Goal: Information Seeking & Learning: Learn about a topic

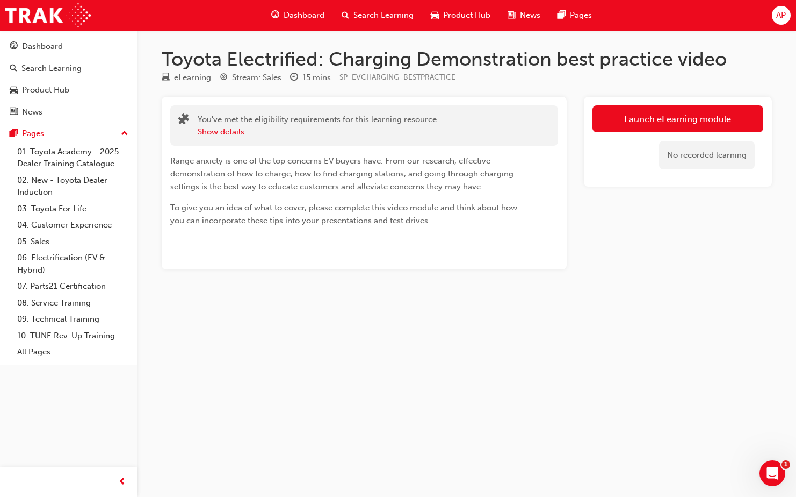
click at [679, 117] on link "Launch eLearning module" at bounding box center [678, 118] width 171 height 27
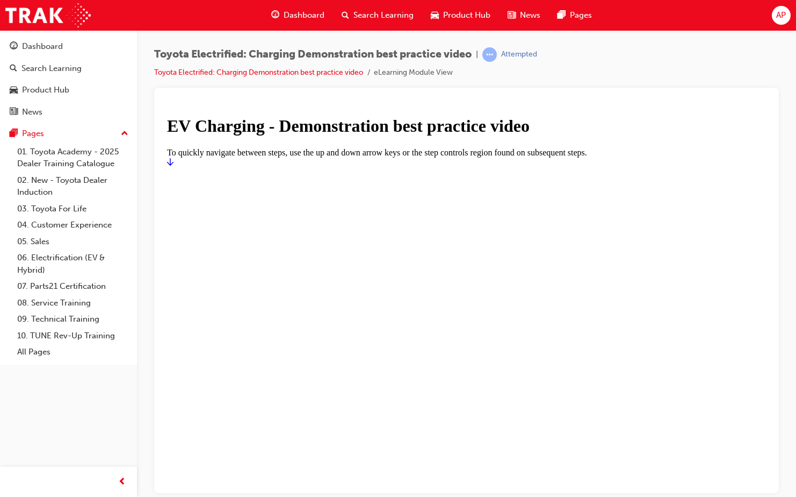
click at [174, 165] on icon "Start" at bounding box center [170, 161] width 6 height 8
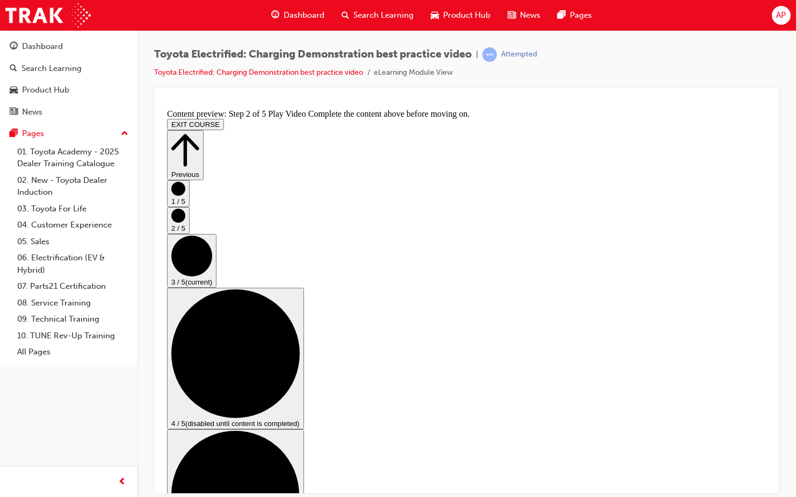
scroll to position [54, 0]
checkbox input "true"
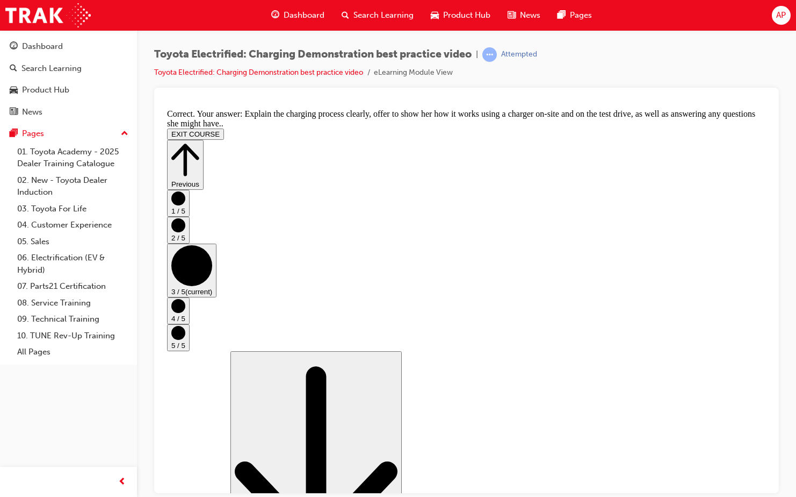
scroll to position [196, 0]
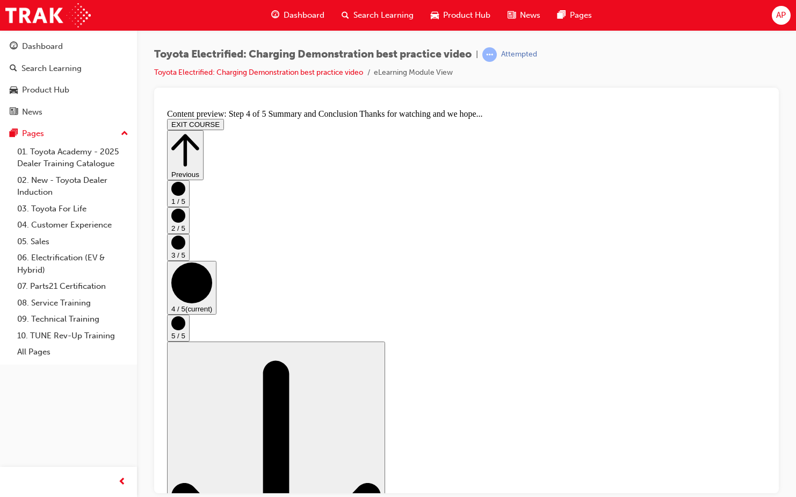
click at [199, 131] on icon "Step controls" at bounding box center [185, 149] width 28 height 37
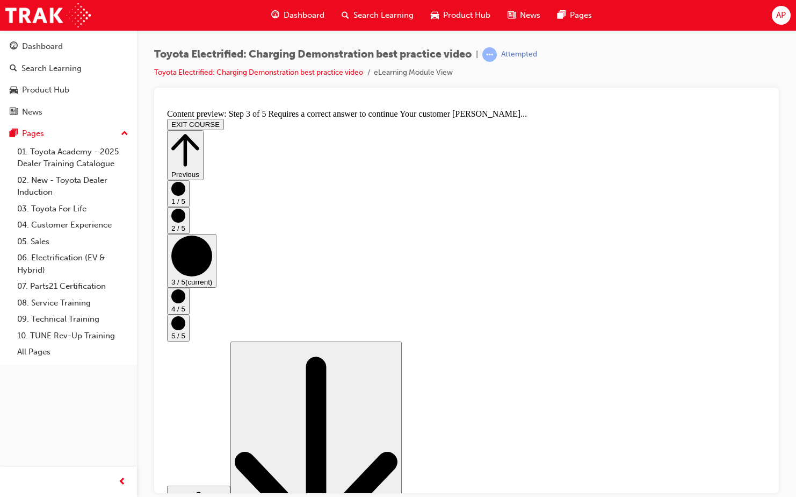
scroll to position [152, 0]
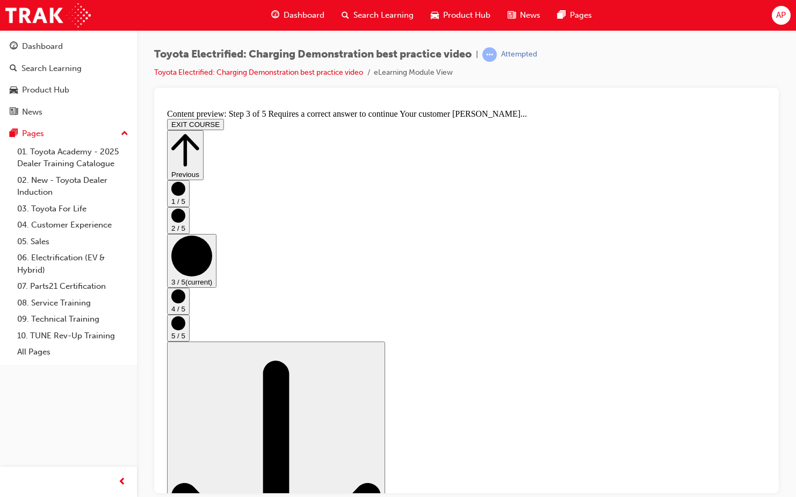
checkbox input "true"
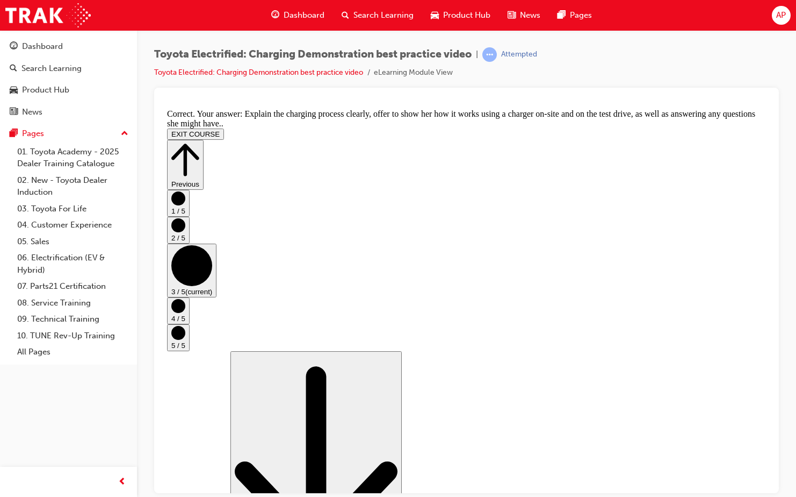
scroll to position [196, 0]
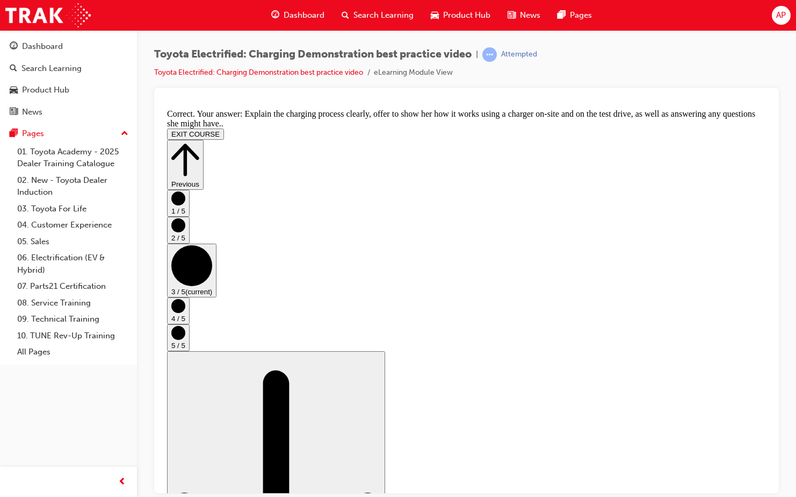
click at [185, 309] on circle "Step controls" at bounding box center [178, 305] width 14 height 14
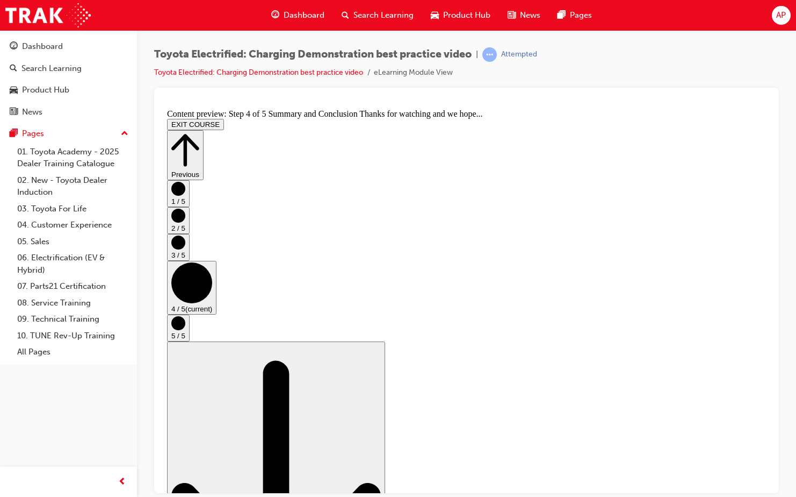
click at [185, 321] on circle "Step controls" at bounding box center [178, 322] width 14 height 14
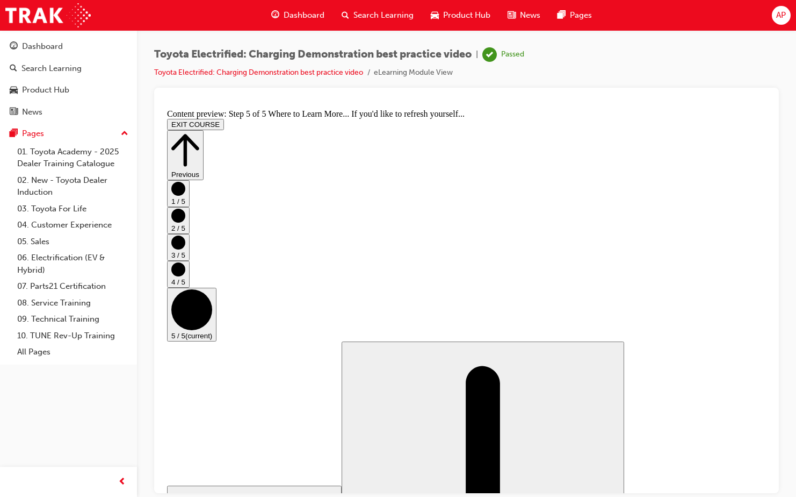
scroll to position [106, 0]
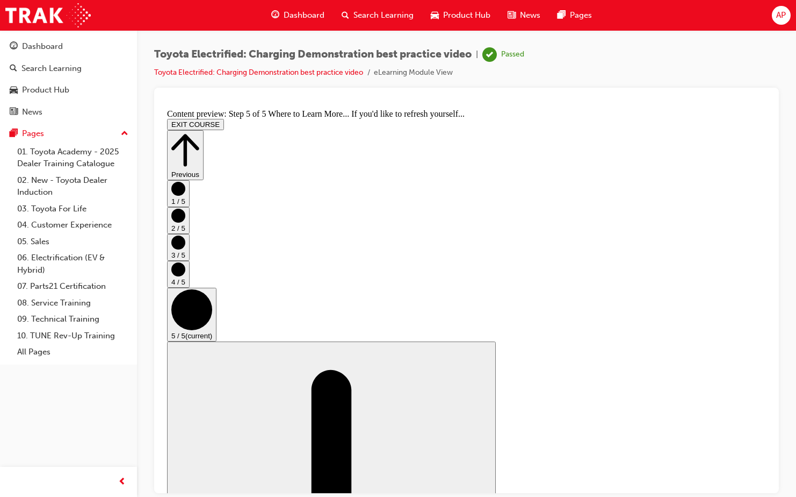
click at [199, 131] on icon "Step controls" at bounding box center [185, 149] width 28 height 37
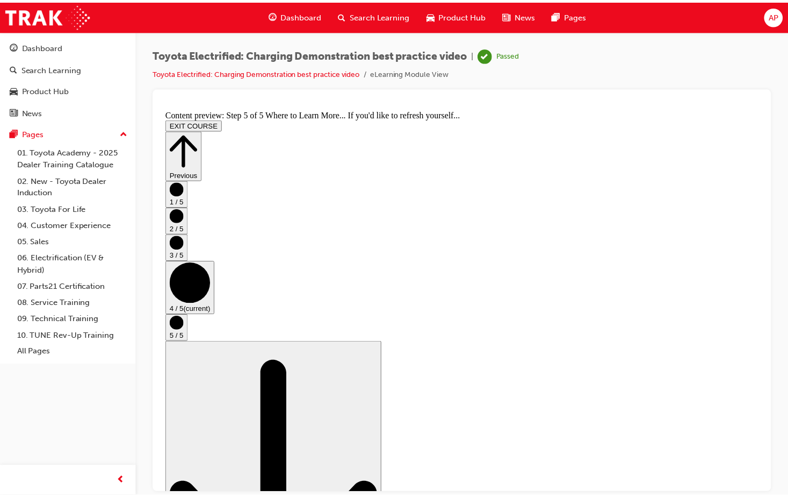
scroll to position [0, 0]
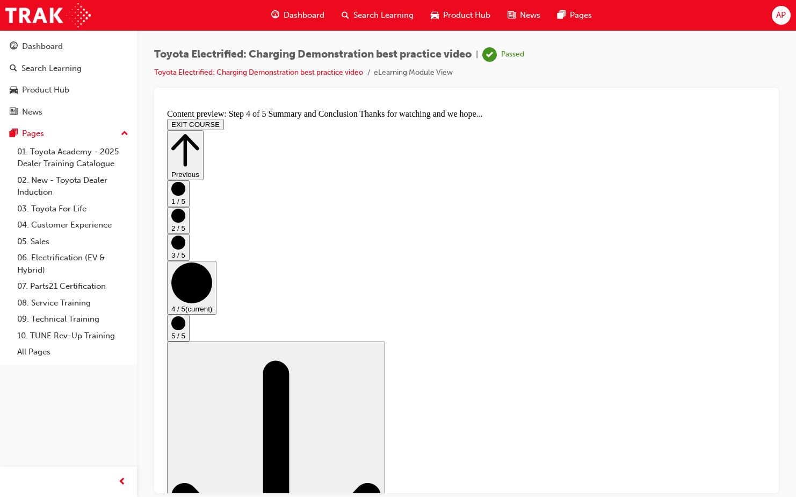
click at [185, 324] on circle "Step controls" at bounding box center [178, 322] width 14 height 14
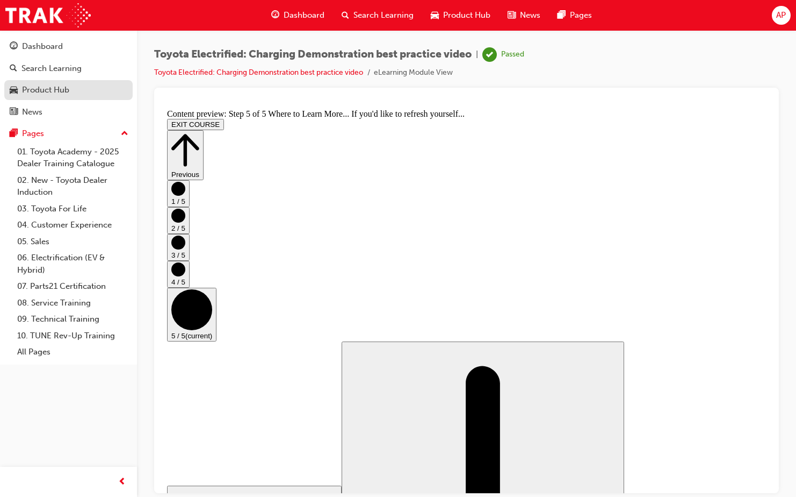
click at [34, 114] on div "News" at bounding box center [32, 112] width 20 height 12
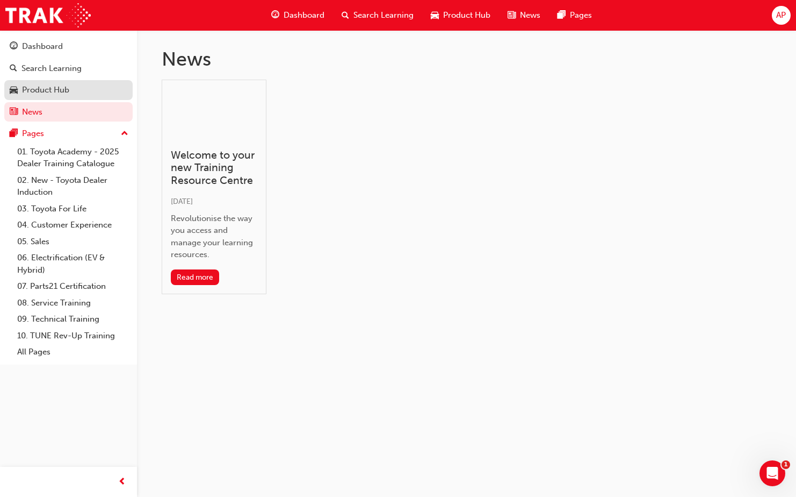
click at [41, 91] on div "Product Hub" at bounding box center [45, 90] width 47 height 12
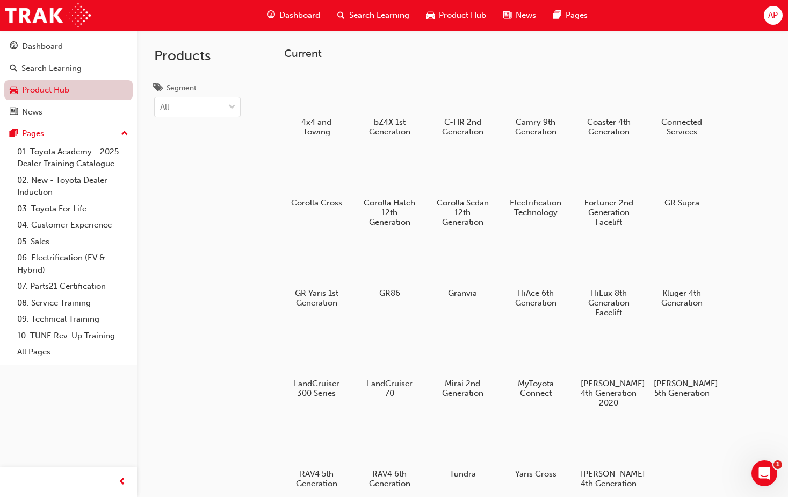
click at [40, 85] on link "Product Hub" at bounding box center [68, 90] width 128 height 20
click at [44, 74] on div "Search Learning" at bounding box center [69, 68] width 118 height 13
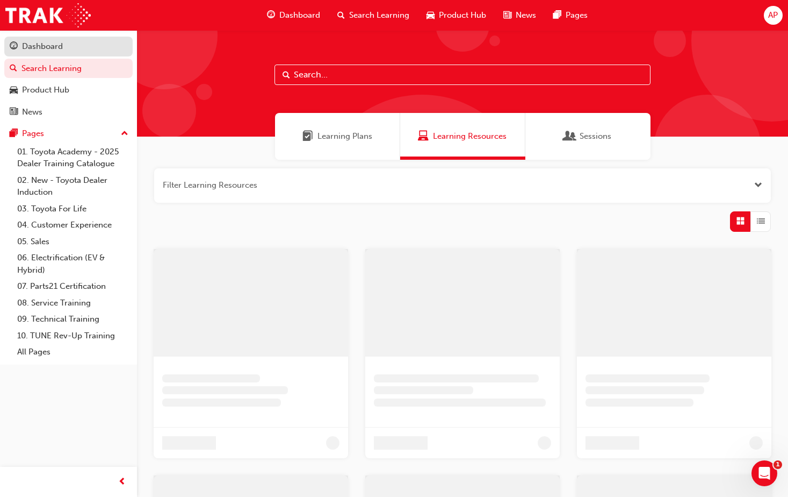
click at [46, 48] on div "Dashboard" at bounding box center [42, 46] width 41 height 12
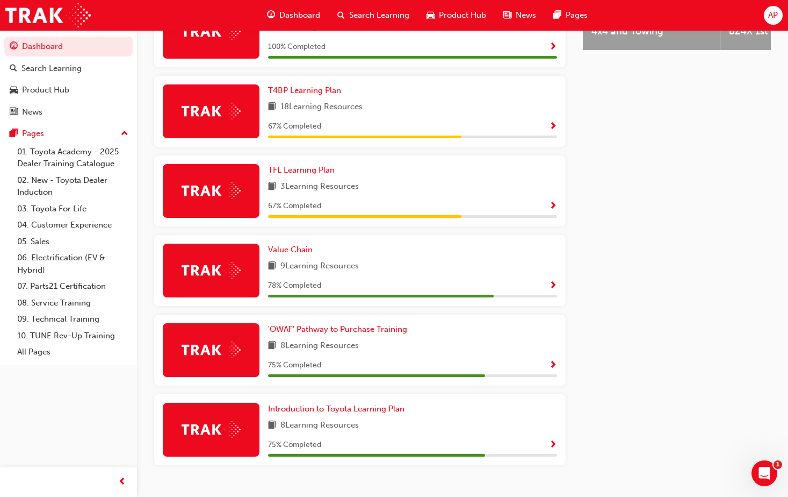
scroll to position [563, 0]
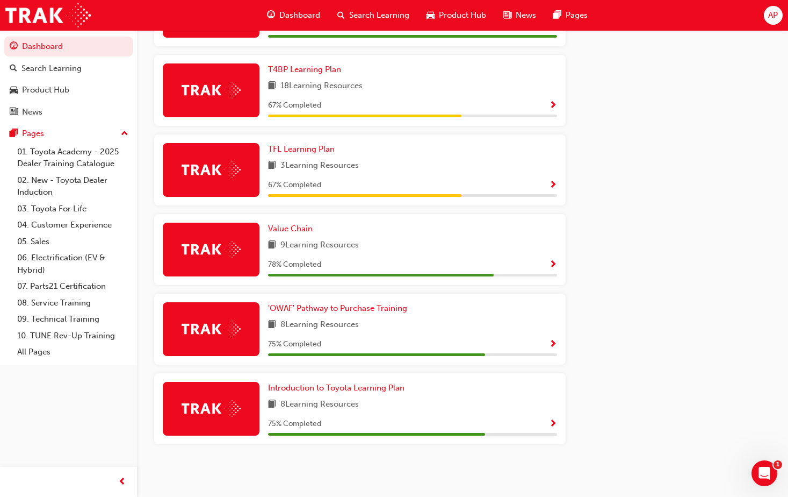
click at [555, 102] on span "Show Progress" at bounding box center [553, 106] width 8 height 10
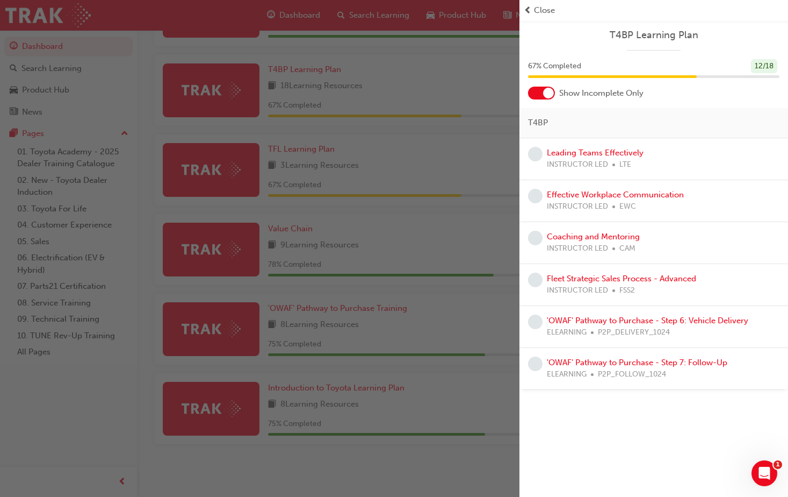
click at [528, 9] on span "prev-icon" at bounding box center [528, 10] width 8 height 12
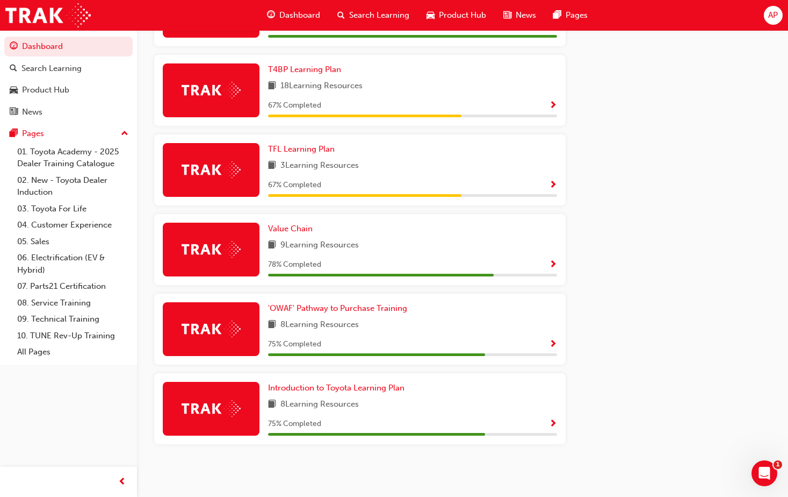
click at [553, 181] on span "Show Progress" at bounding box center [553, 186] width 8 height 10
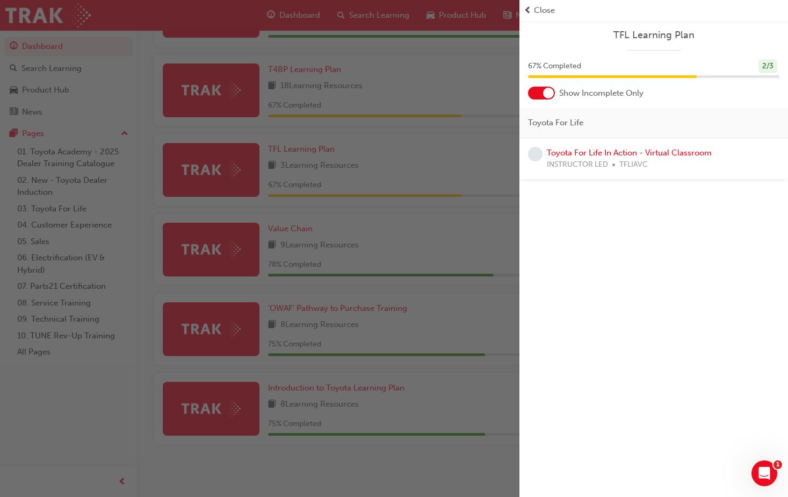
click at [531, 8] on span "prev-icon" at bounding box center [528, 10] width 8 height 12
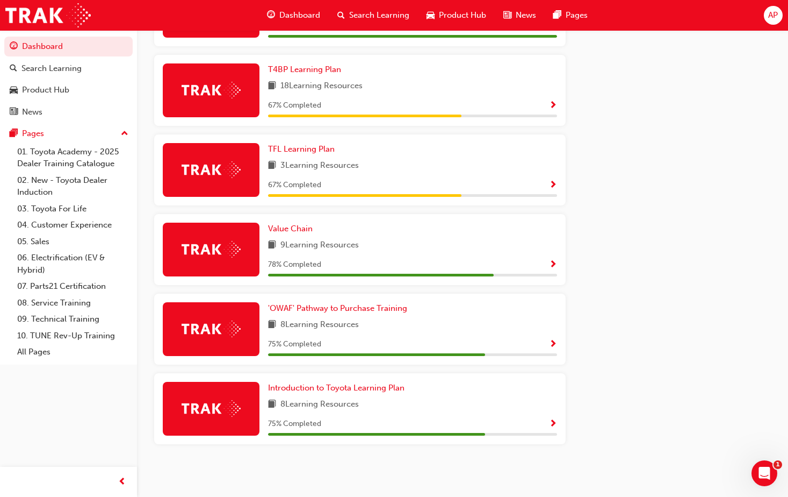
click at [549, 263] on div "78 % Completed" at bounding box center [412, 264] width 289 height 13
click at [555, 263] on span "Show Progress" at bounding box center [553, 265] width 8 height 10
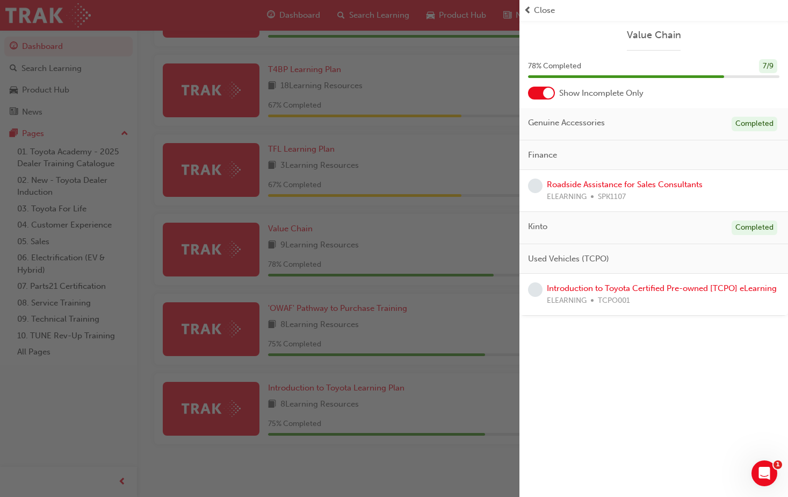
click at [528, 10] on span "prev-icon" at bounding box center [528, 10] width 8 height 12
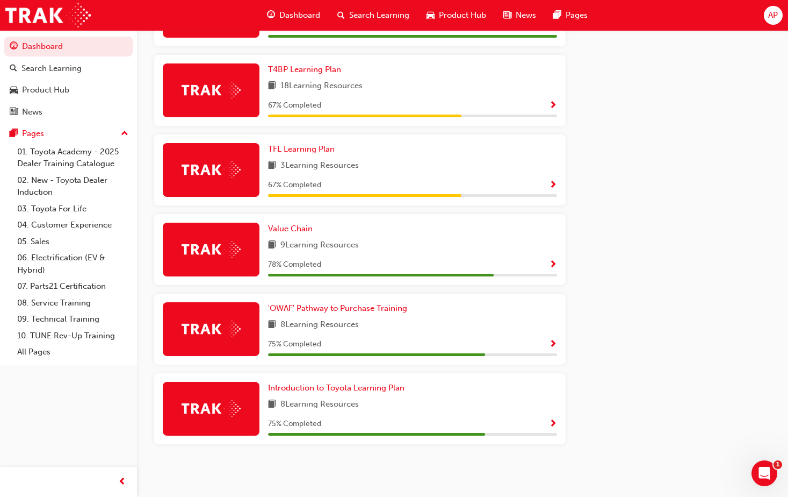
click at [552, 343] on span "Show Progress" at bounding box center [553, 345] width 8 height 10
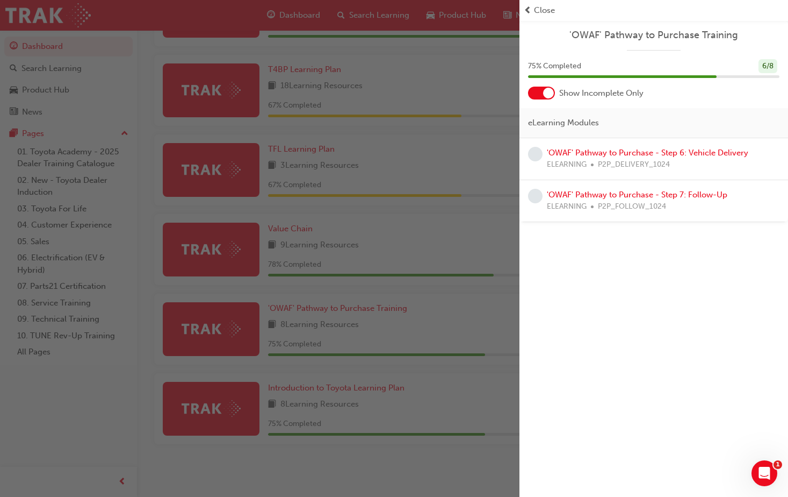
click at [527, 8] on span "prev-icon" at bounding box center [528, 10] width 8 height 12
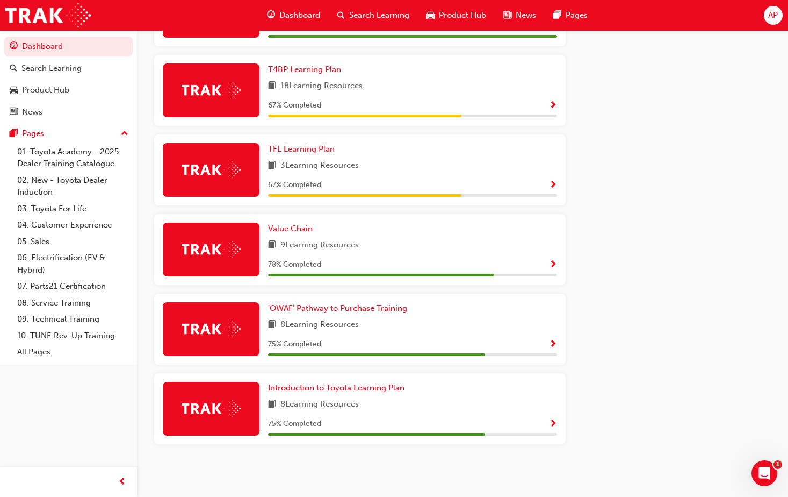
click at [553, 421] on span "Show Progress" at bounding box center [553, 424] width 8 height 10
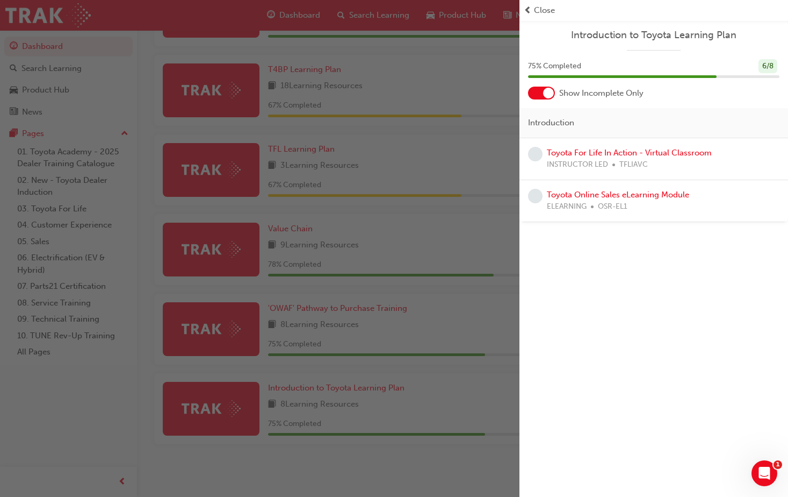
click at [526, 9] on div "Close" at bounding box center [654, 10] width 269 height 21
click at [529, 8] on span "prev-icon" at bounding box center [528, 10] width 8 height 12
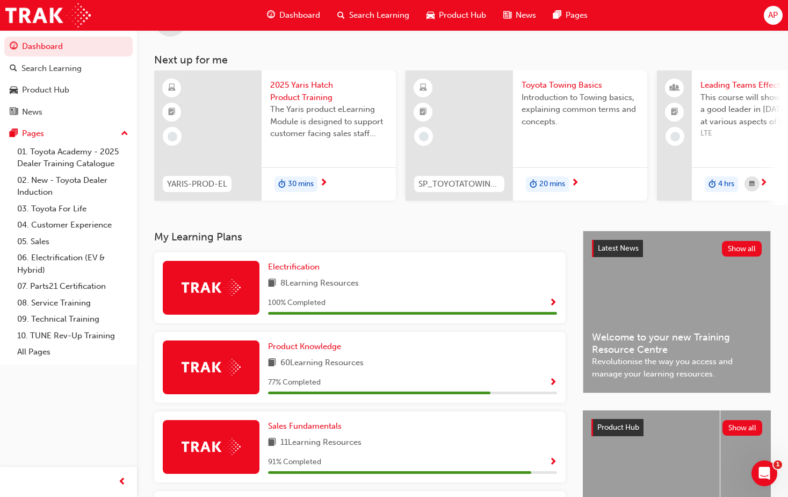
scroll to position [0, 0]
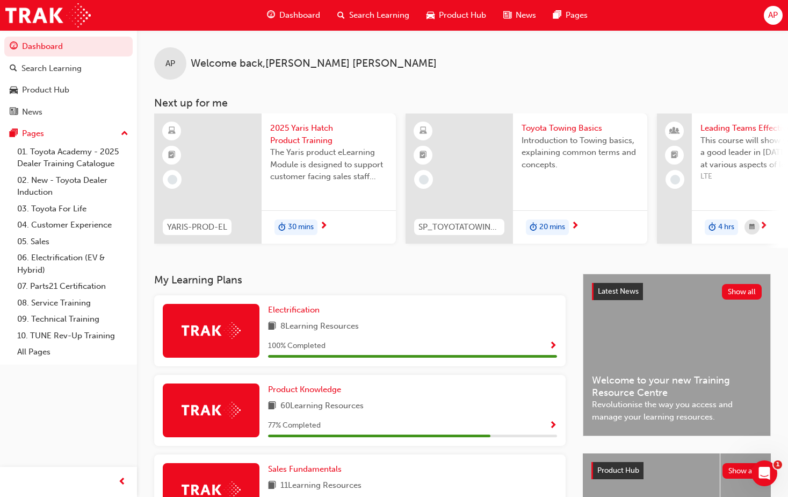
click at [771, 12] on span "AP" at bounding box center [773, 15] width 10 height 12
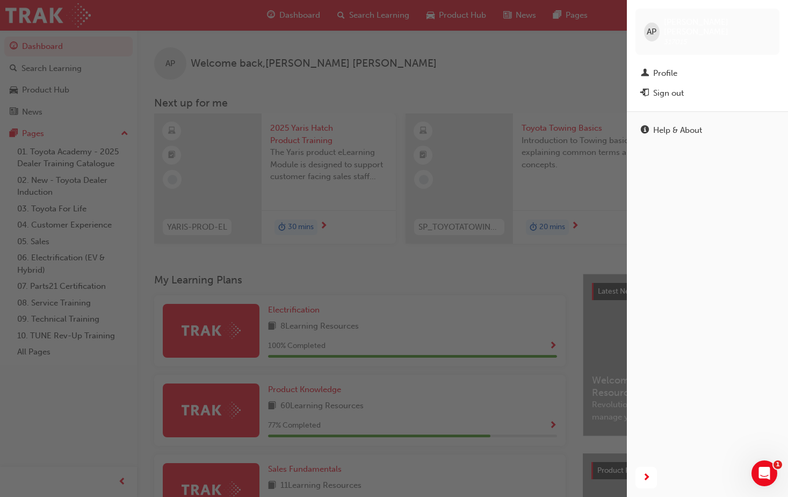
click at [506, 80] on div "button" at bounding box center [313, 248] width 627 height 497
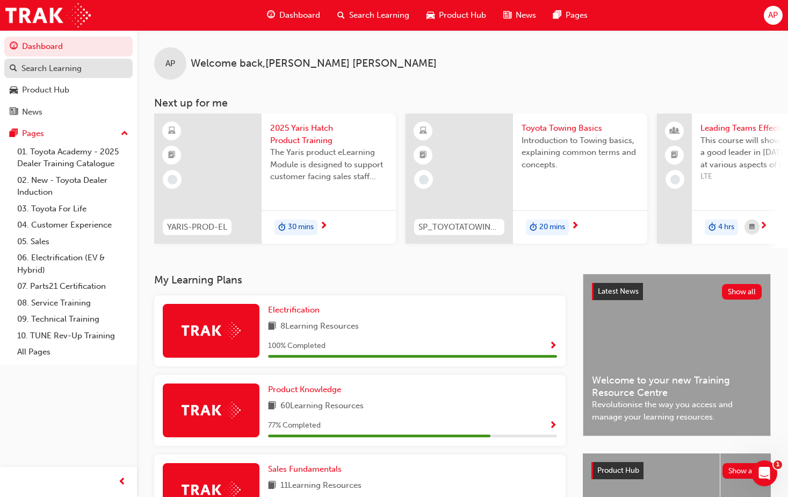
click at [50, 68] on div "Search Learning" at bounding box center [51, 68] width 60 height 12
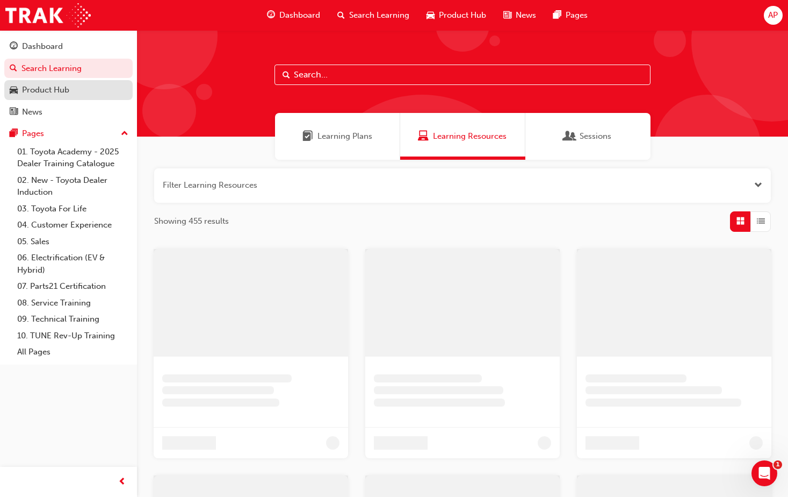
click at [45, 88] on div "Product Hub" at bounding box center [45, 90] width 47 height 12
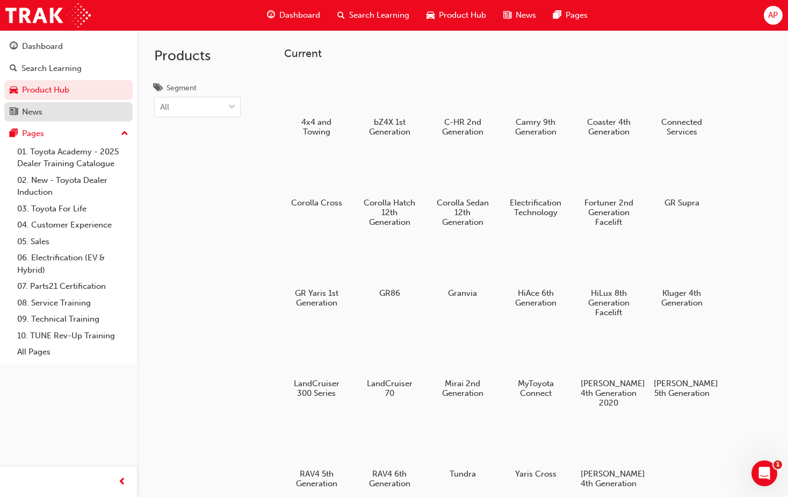
click at [30, 111] on div "News" at bounding box center [32, 112] width 20 height 12
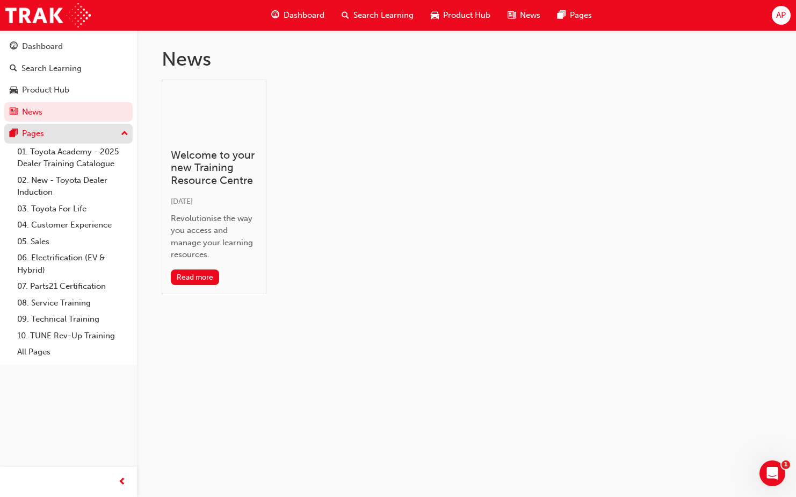
click at [30, 126] on button "Pages" at bounding box center [68, 134] width 128 height 20
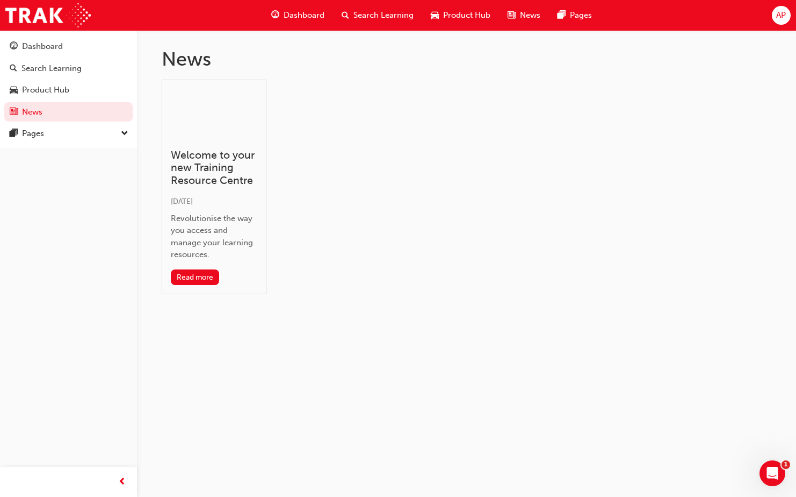
click at [121, 132] on span "down-icon" at bounding box center [125, 134] width 8 height 14
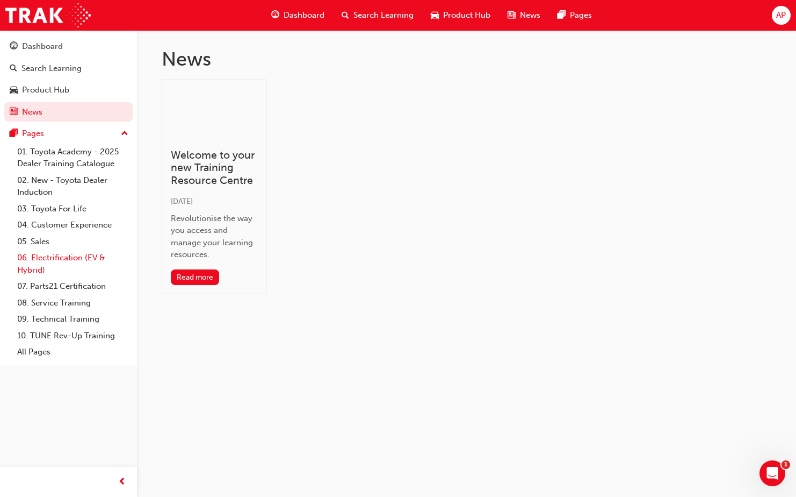
click at [42, 258] on link "06. Electrification (EV & Hybrid)" at bounding box center [73, 263] width 120 height 28
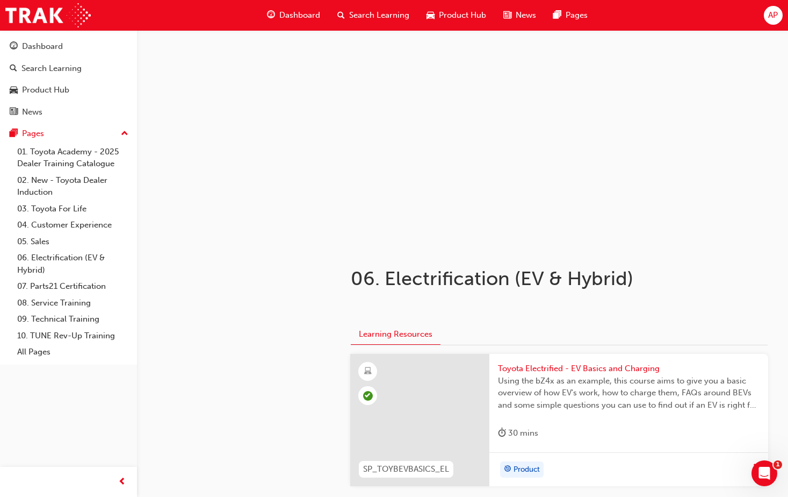
click at [123, 132] on span "up-icon" at bounding box center [125, 134] width 8 height 14
